Goal: Task Accomplishment & Management: Manage account settings

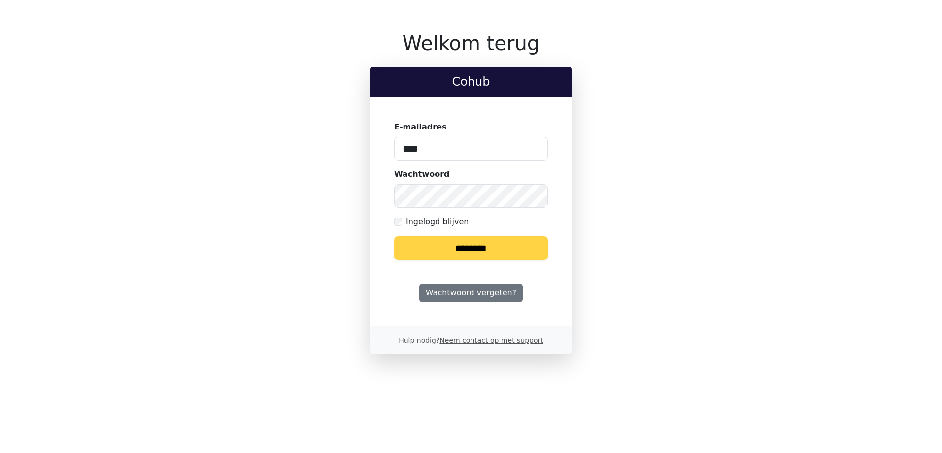
type input "**********"
click at [394, 236] on input "********" at bounding box center [471, 248] width 154 height 24
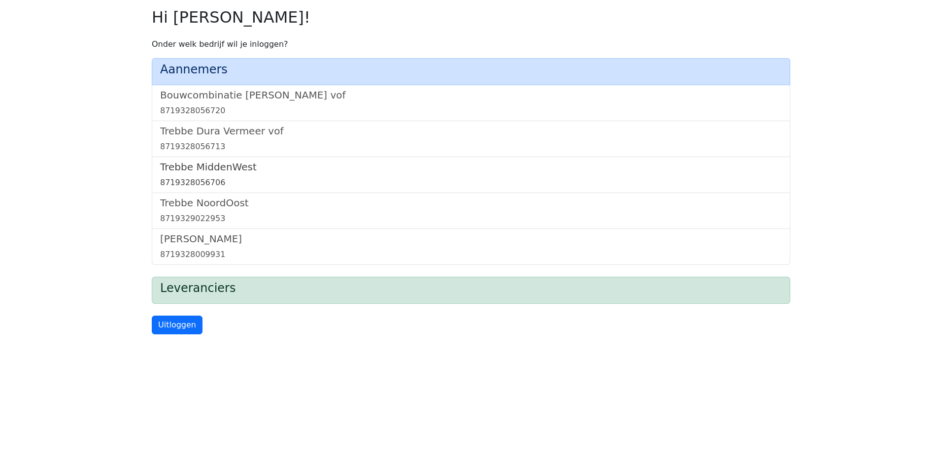
click at [234, 167] on h5 "Trebbe MiddenWest" at bounding box center [471, 167] width 622 height 12
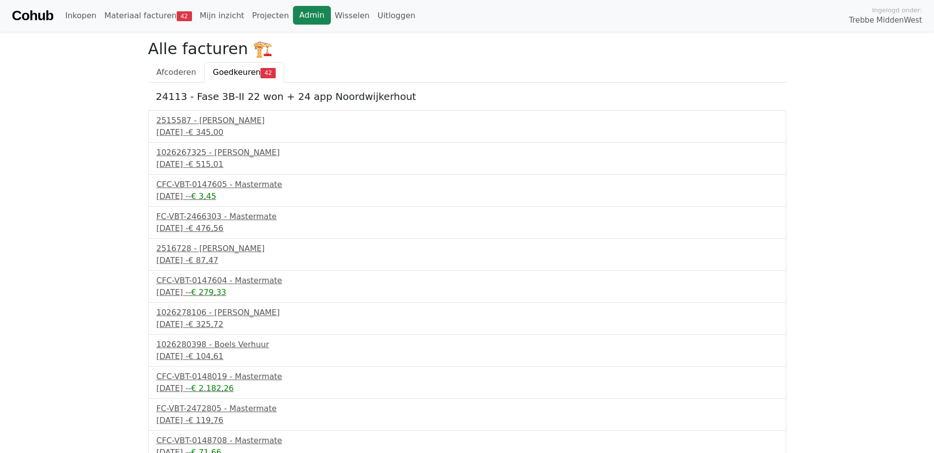
click at [302, 13] on link "Admin" at bounding box center [312, 15] width 38 height 19
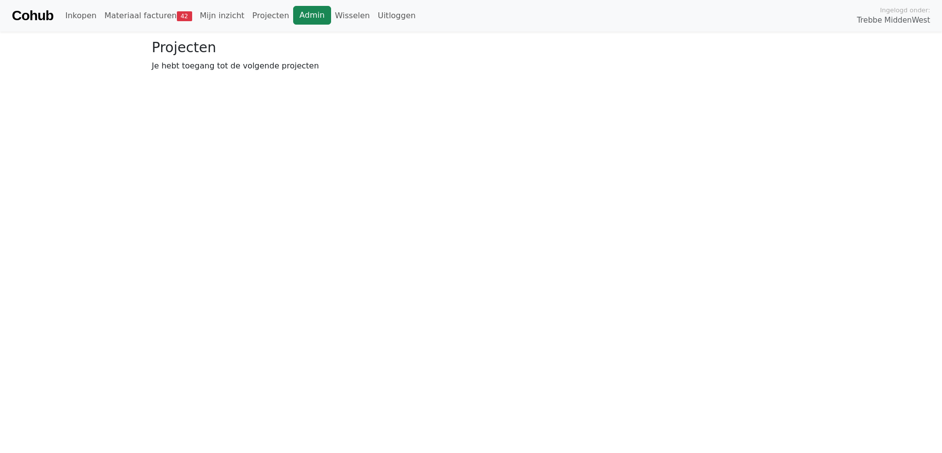
click at [304, 14] on link "Admin" at bounding box center [312, 15] width 38 height 19
click at [331, 12] on link "Wisselen" at bounding box center [352, 16] width 43 height 20
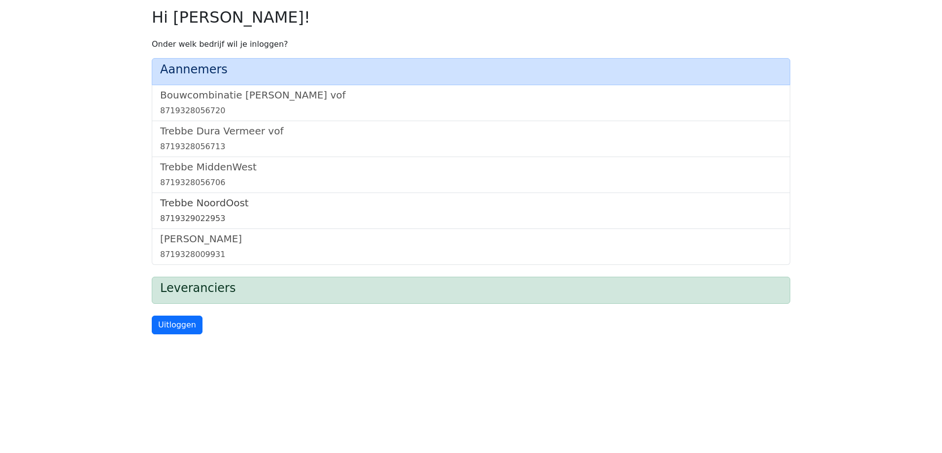
click at [220, 201] on h5 "Trebbe NoordOost" at bounding box center [471, 203] width 622 height 12
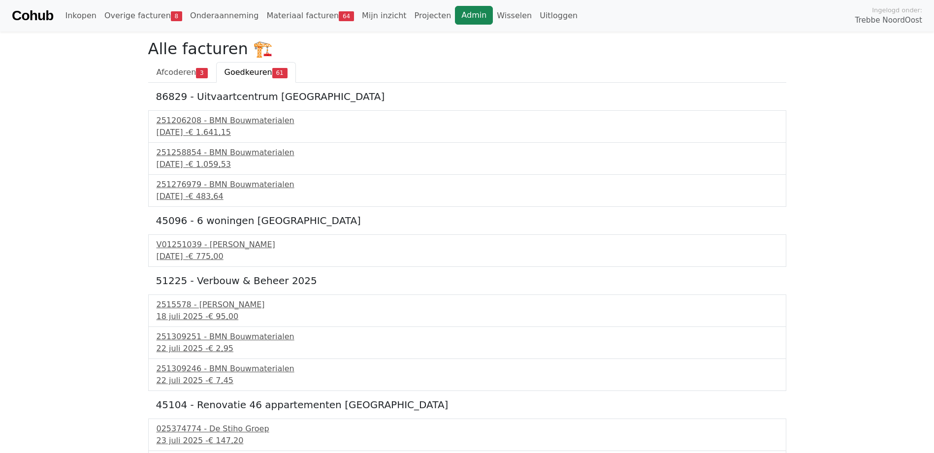
click at [455, 14] on link "Admin" at bounding box center [474, 15] width 38 height 19
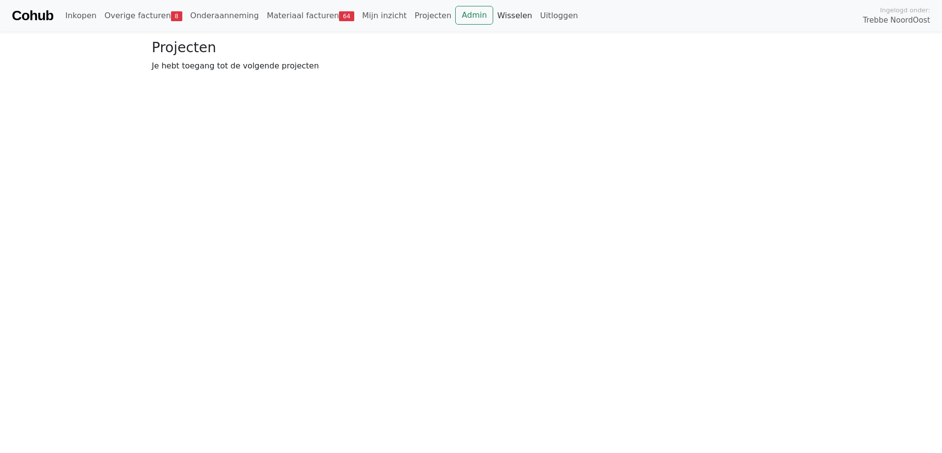
click at [493, 14] on link "Wisselen" at bounding box center [514, 16] width 43 height 20
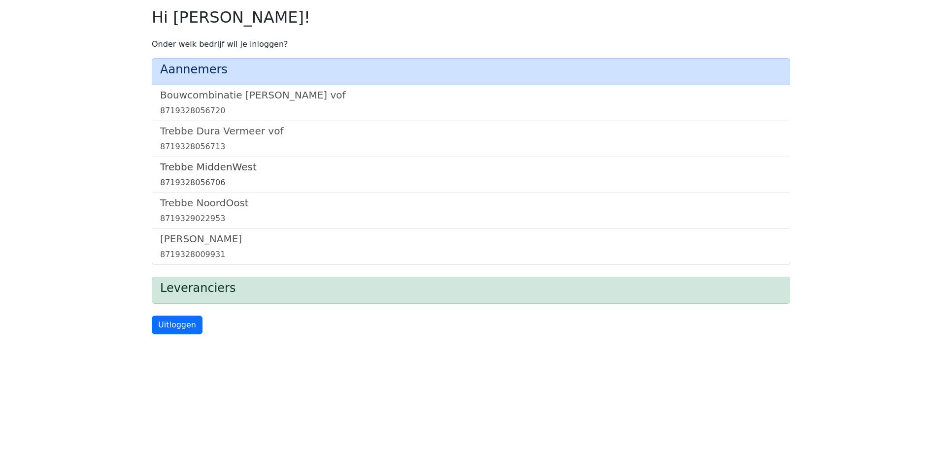
click at [224, 170] on h5 "Trebbe MiddenWest" at bounding box center [471, 167] width 622 height 12
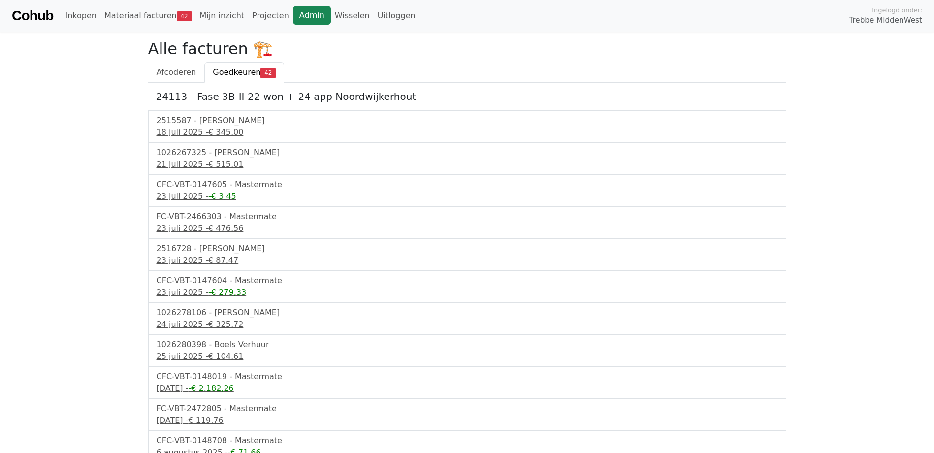
click at [293, 20] on link "Admin" at bounding box center [312, 15] width 38 height 19
